Goal: Task Accomplishment & Management: Manage account settings

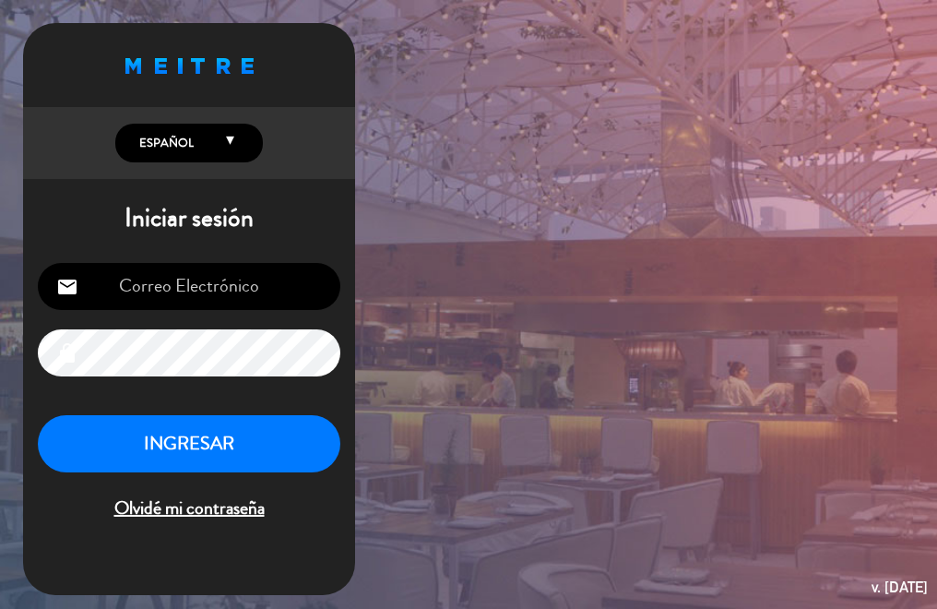
type input "[EMAIL_ADDRESS][DOMAIN_NAME]"
click at [152, 435] on button "INGRESAR" at bounding box center [189, 444] width 302 height 58
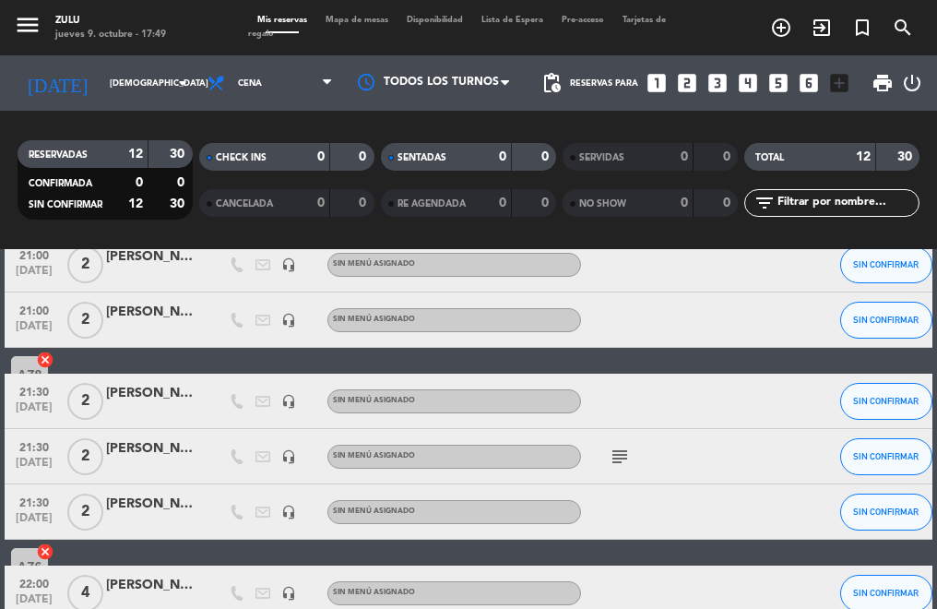
scroll to position [461, 0]
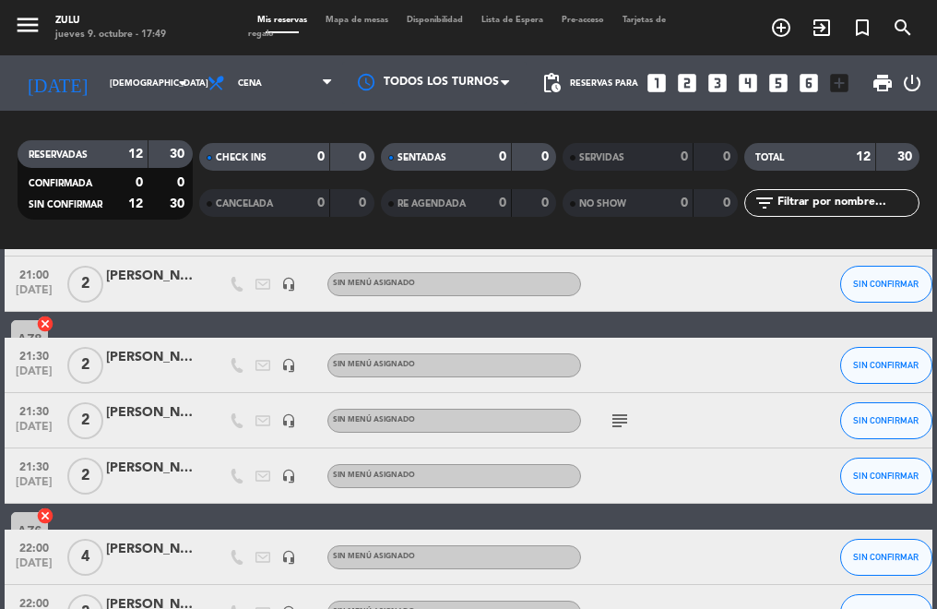
click at [612, 419] on icon "subject" at bounding box center [620, 420] width 22 height 22
drag, startPoint x: 92, startPoint y: 421, endPoint x: 85, endPoint y: 438, distance: 18.2
click at [90, 434] on span "2" at bounding box center [85, 420] width 36 height 37
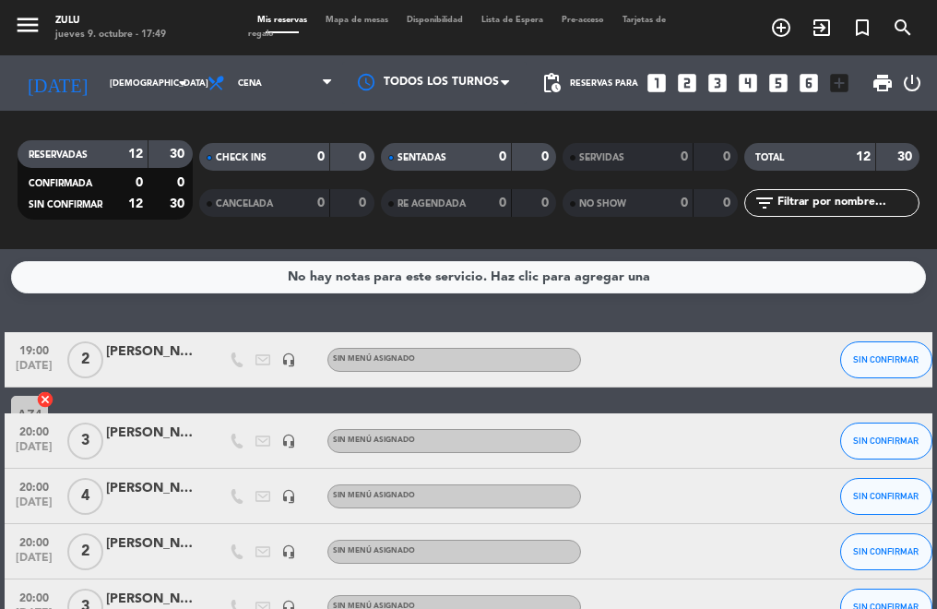
scroll to position [0, 0]
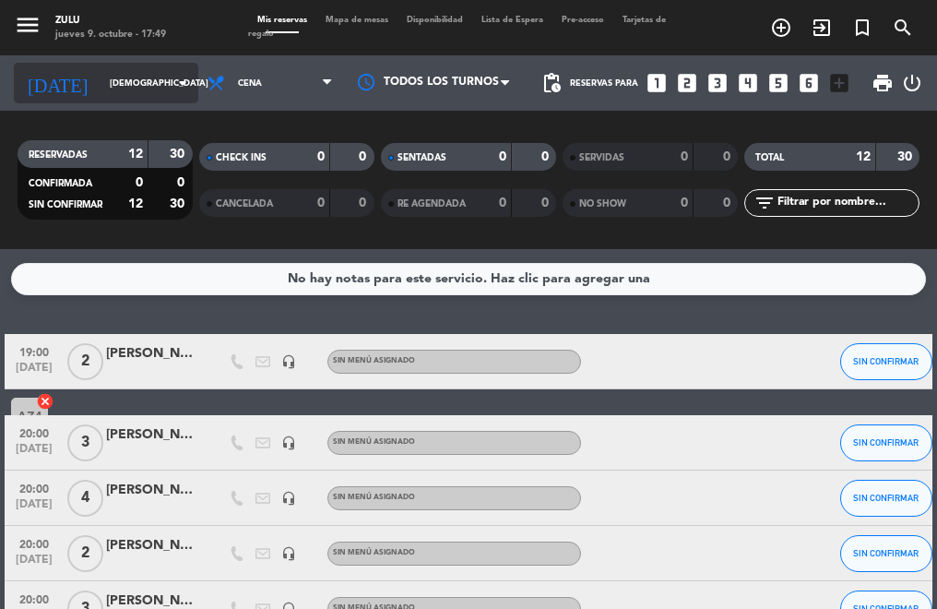
click at [105, 73] on input "[DEMOGRAPHIC_DATA] [DATE]" at bounding box center [161, 83] width 120 height 29
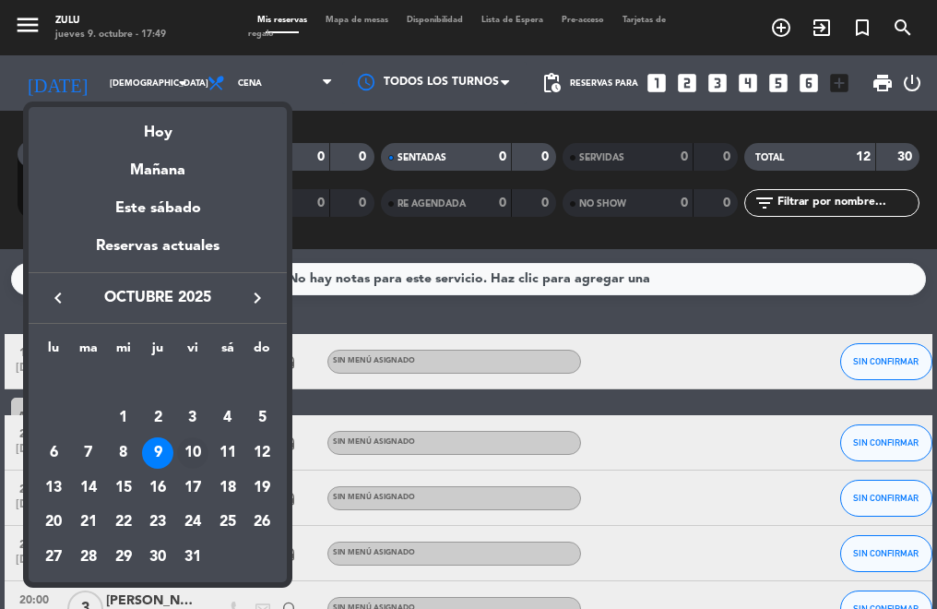
click at [193, 442] on div "10" at bounding box center [192, 452] width 31 height 31
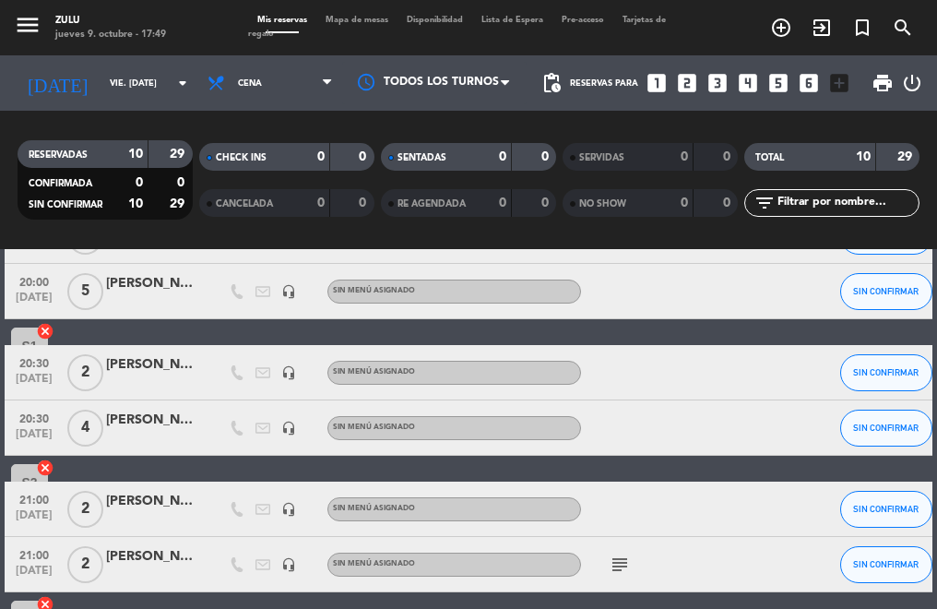
scroll to position [172, 0]
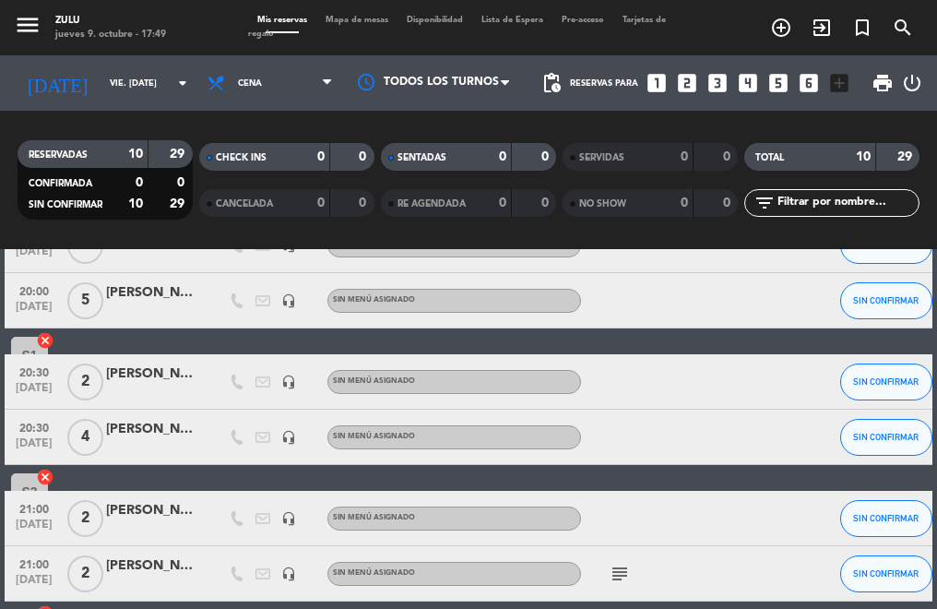
click at [124, 103] on div "[DATE] vie. [DATE] arrow_drop_down" at bounding box center [106, 82] width 184 height 55
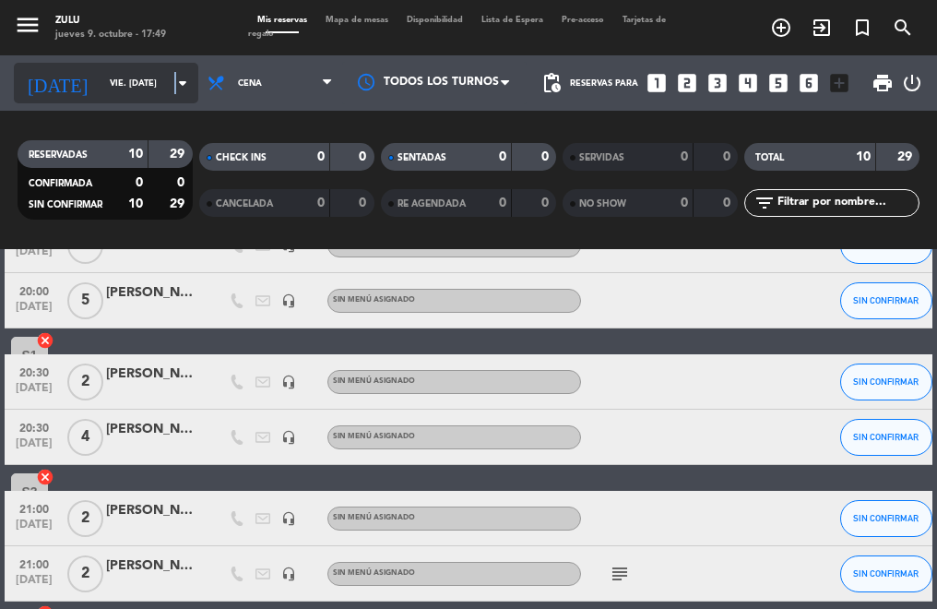
click at [172, 92] on icon "arrow_drop_down" at bounding box center [183, 83] width 22 height 22
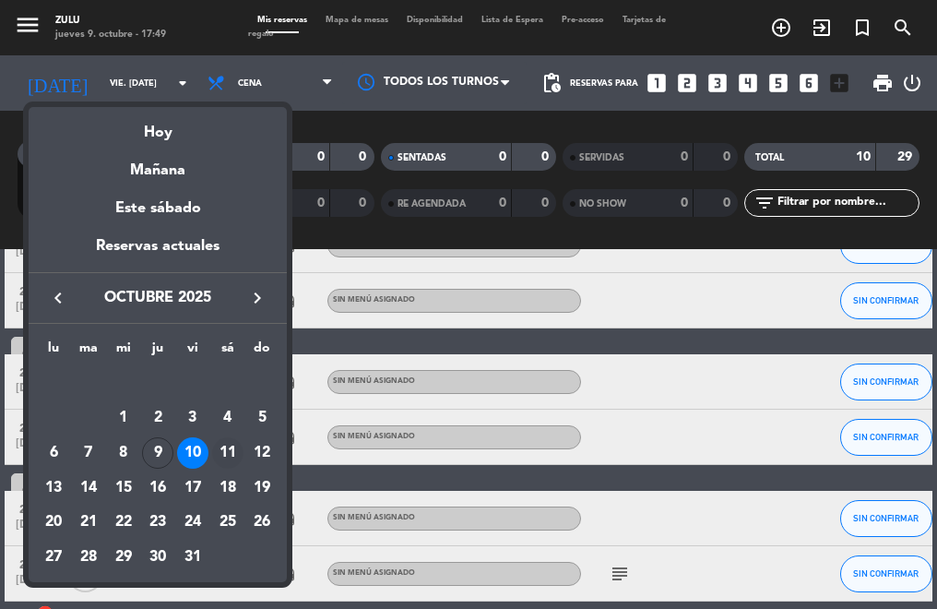
click at [220, 444] on div "11" at bounding box center [227, 452] width 31 height 31
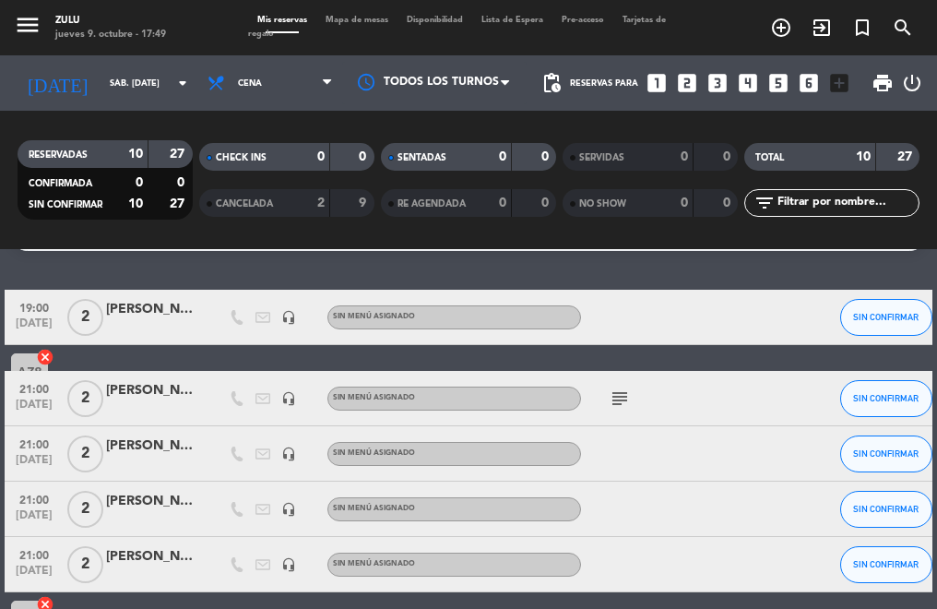
scroll to position [0, 0]
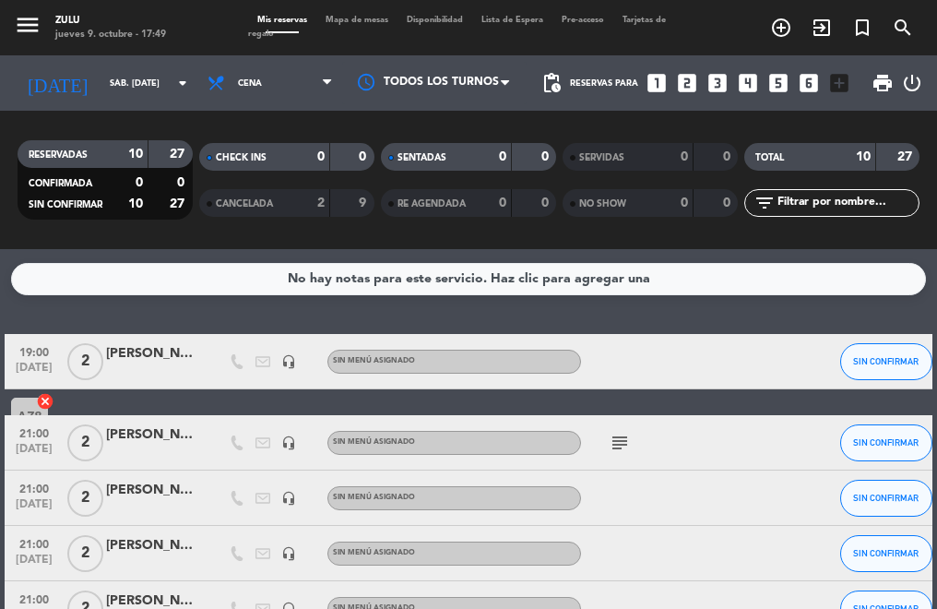
click at [624, 434] on icon "subject" at bounding box center [620, 443] width 22 height 22
click at [126, 48] on div "menu ZULU jueves 9. octubre - 17:49 Mis reservas Mapa de mesas Disponibilidad L…" at bounding box center [468, 124] width 937 height 249
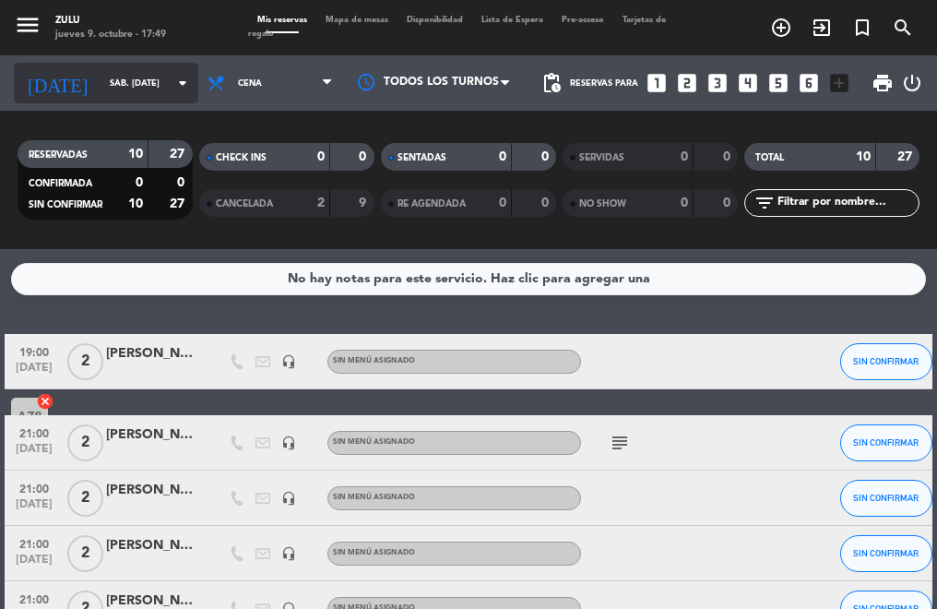
click at [135, 85] on input "sáb. [DATE]" at bounding box center [161, 83] width 120 height 29
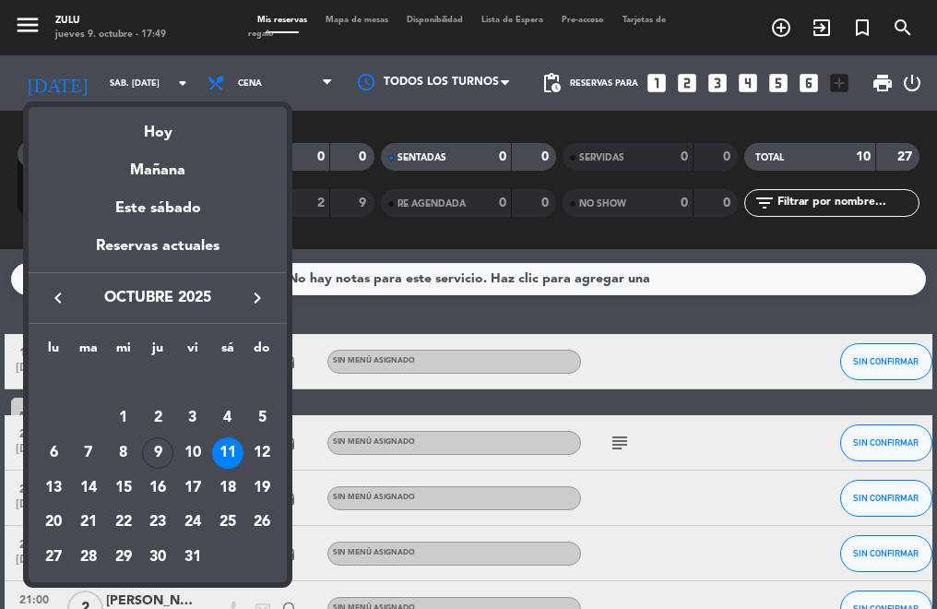
click at [145, 139] on div "Hoy" at bounding box center [158, 126] width 258 height 38
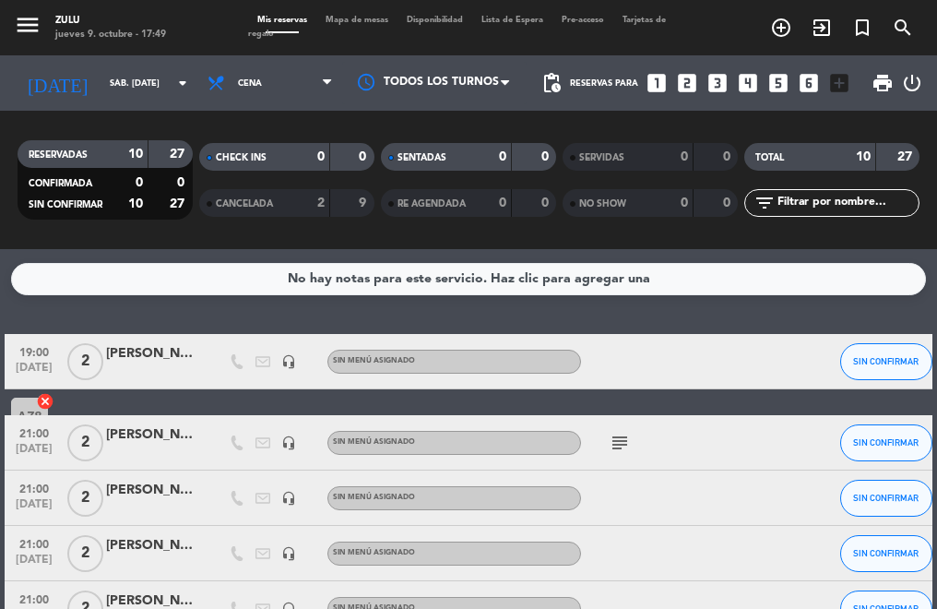
type input "[DEMOGRAPHIC_DATA] [DATE]"
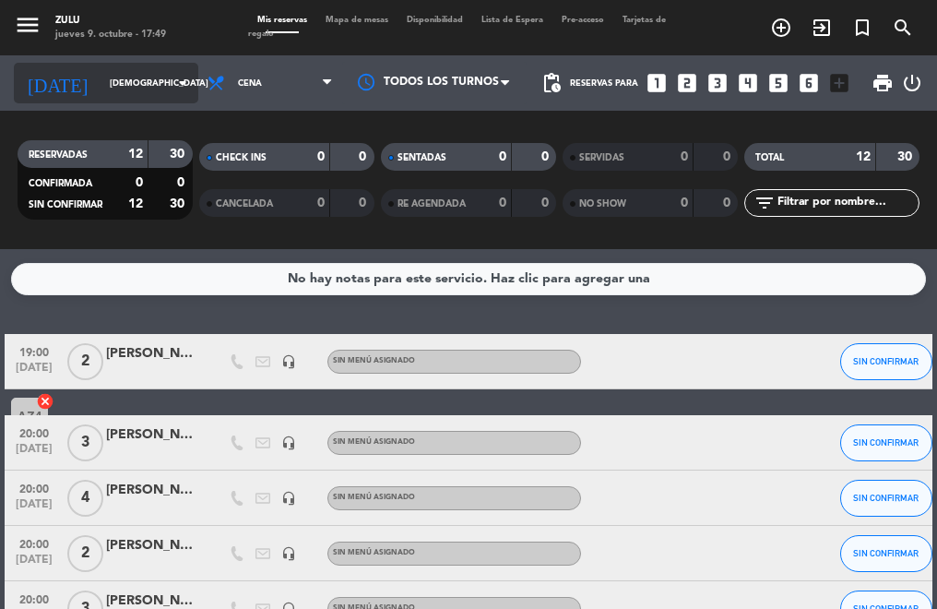
click at [117, 88] on input "[DEMOGRAPHIC_DATA] [DATE]" at bounding box center [161, 83] width 120 height 29
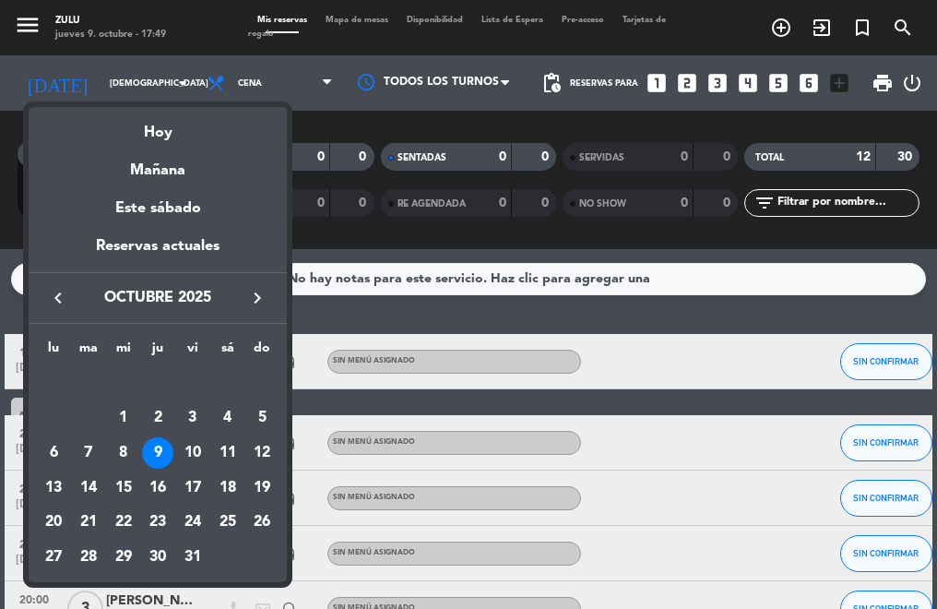
click at [155, 131] on div "Hoy" at bounding box center [158, 126] width 258 height 38
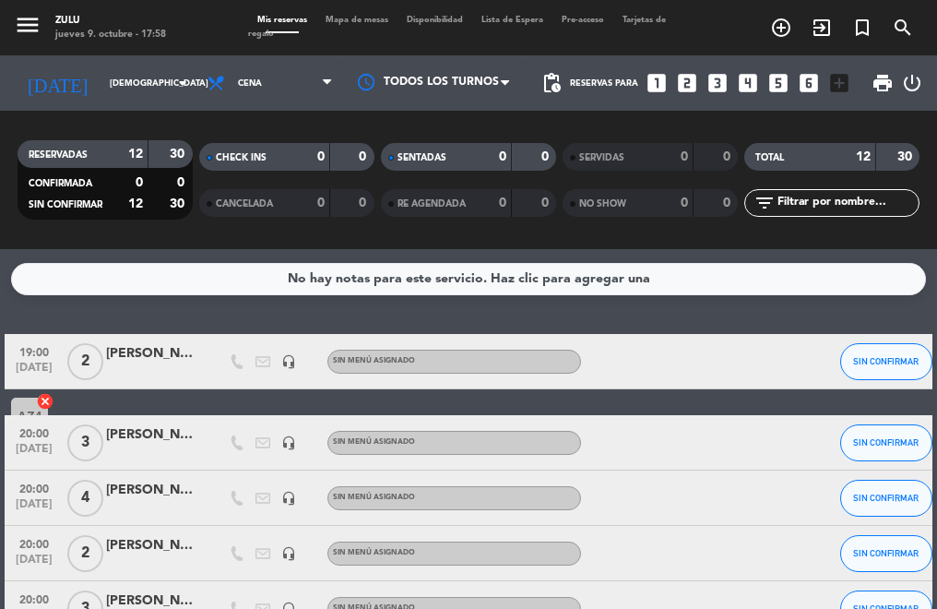
click at [121, 249] on div "No hay notas para este servicio. Haz clic para agregar una 19:00 [DATE] 2 [PERS…" at bounding box center [468, 429] width 937 height 360
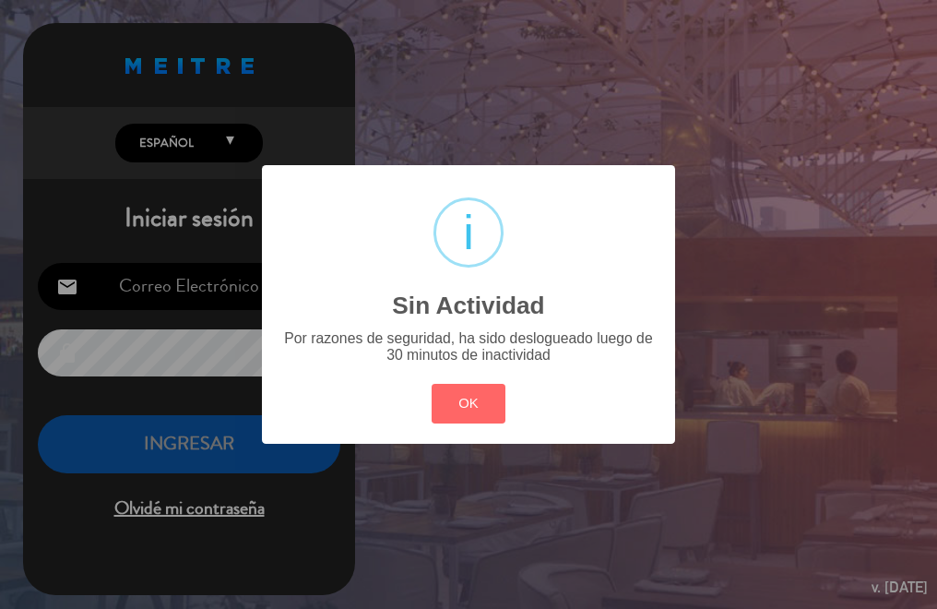
type input "[EMAIL_ADDRESS][DOMAIN_NAME]"
